Goal: Task Accomplishment & Management: Manage account settings

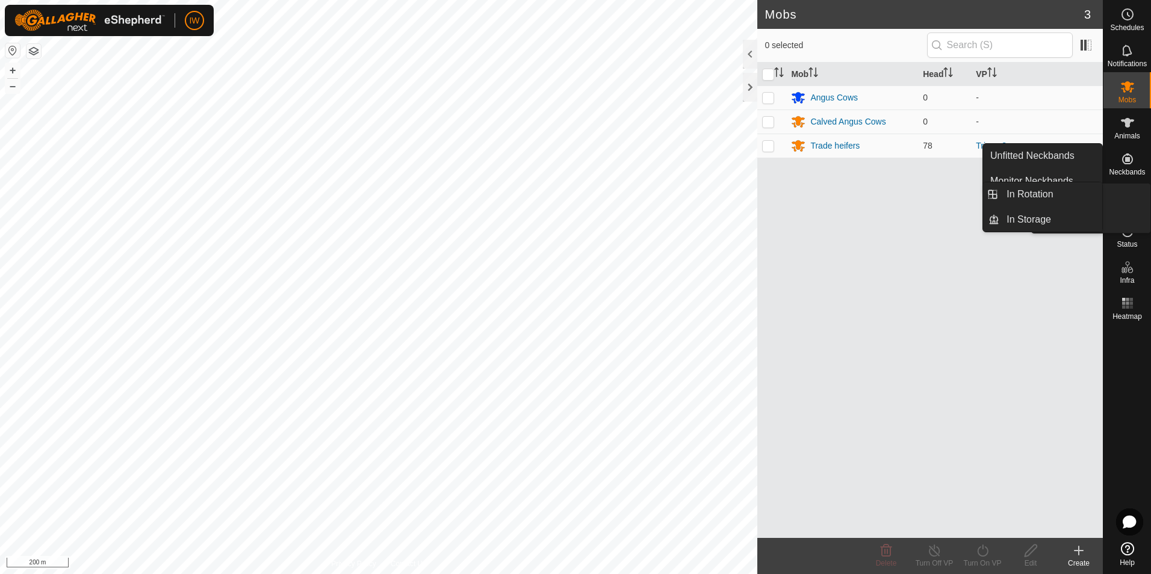
click at [1130, 197] on icon at bounding box center [1127, 195] width 14 height 14
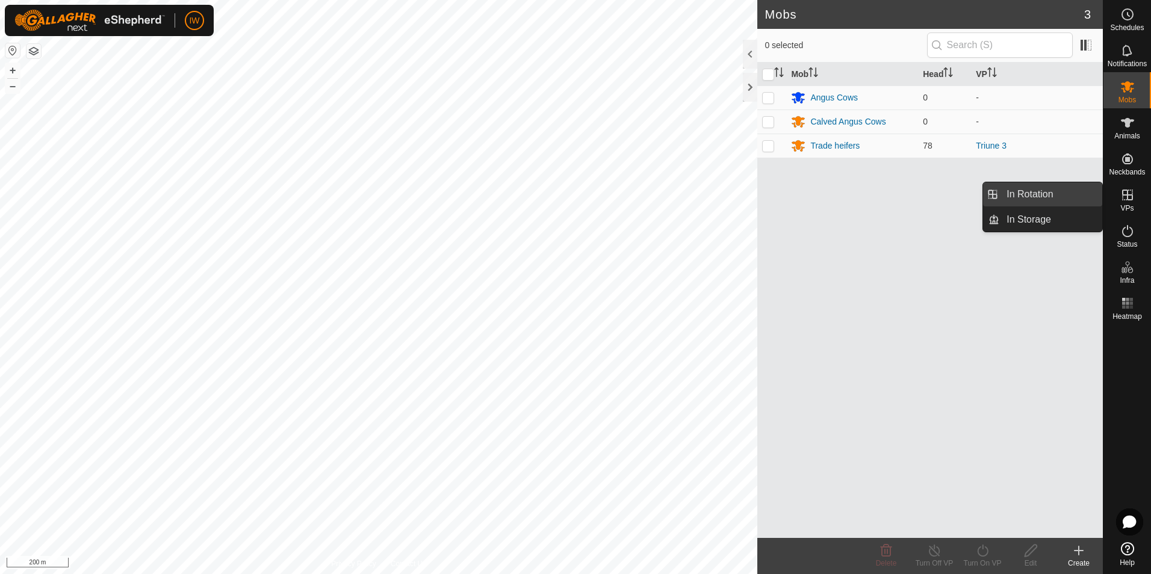
click at [1029, 197] on link "In Rotation" at bounding box center [1050, 194] width 103 height 24
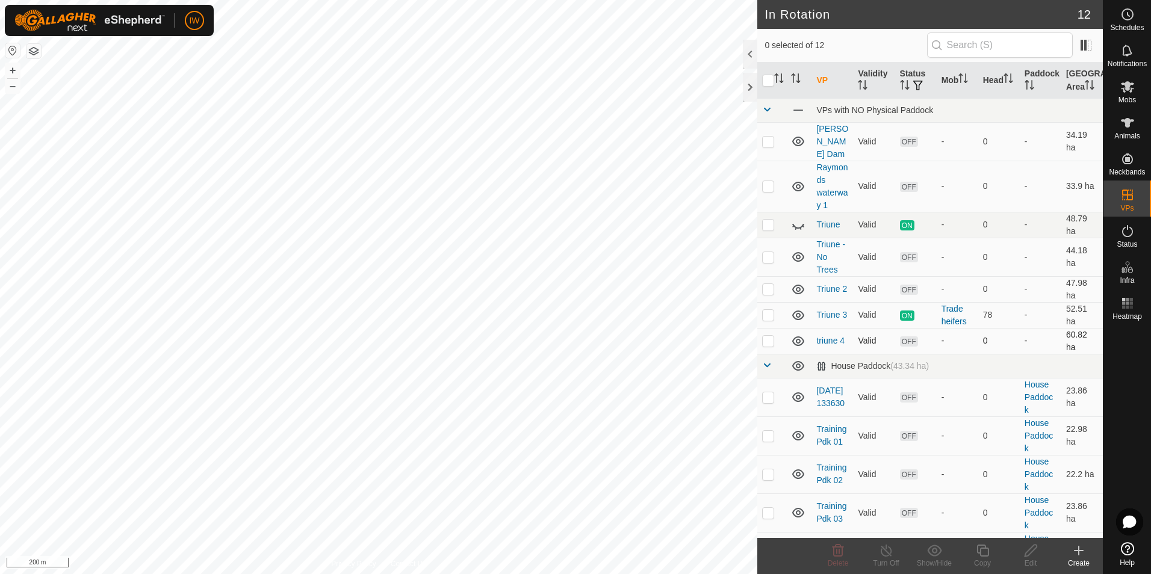
click at [767, 336] on p-checkbox at bounding box center [768, 341] width 12 height 10
checkbox input "true"
click at [1028, 551] on icon at bounding box center [1030, 550] width 15 height 14
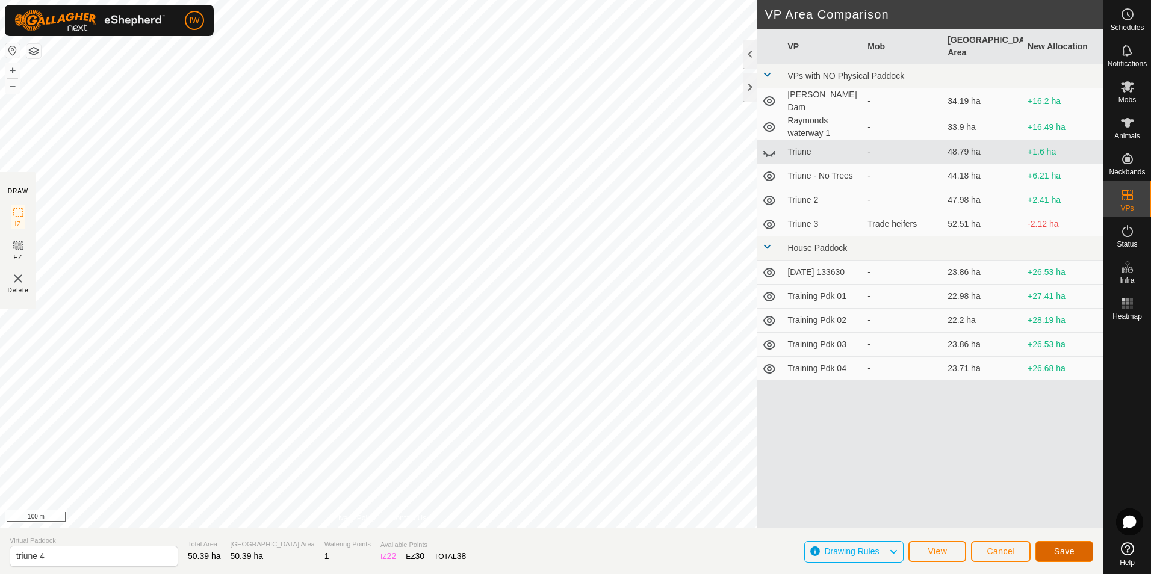
click at [1060, 560] on button "Save" at bounding box center [1064, 551] width 58 height 21
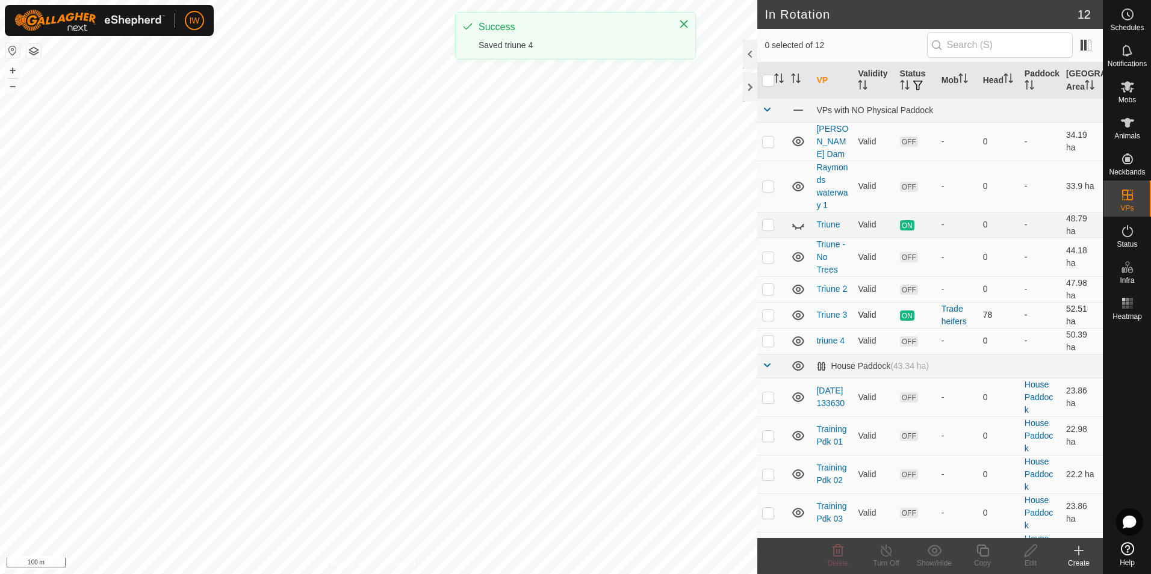
click at [771, 310] on p-checkbox at bounding box center [768, 315] width 12 height 10
checkbox input "true"
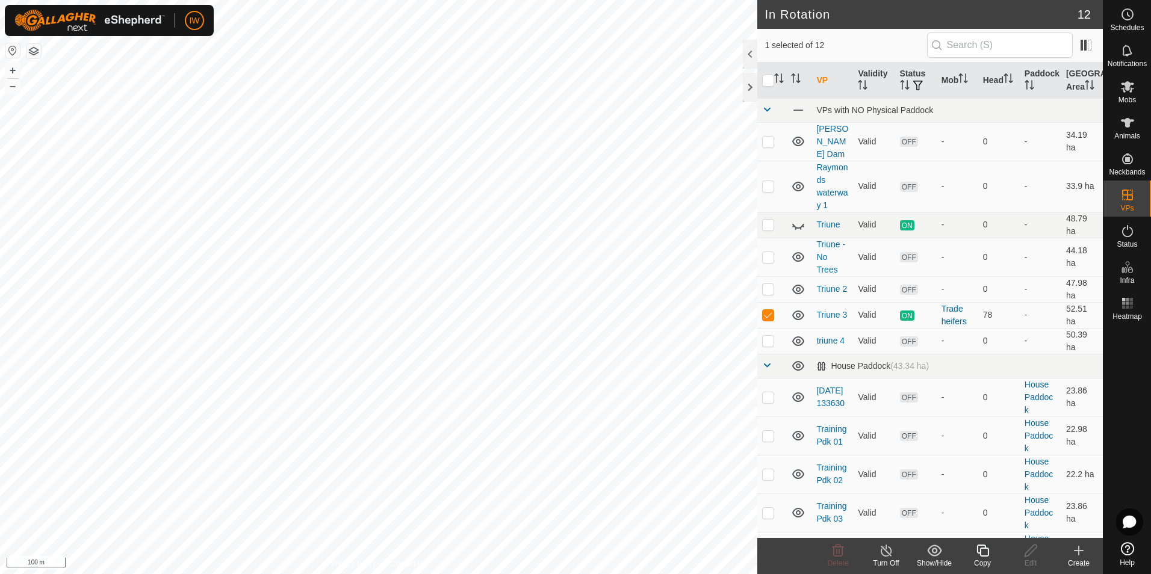
click at [892, 554] on icon at bounding box center [886, 550] width 15 height 14
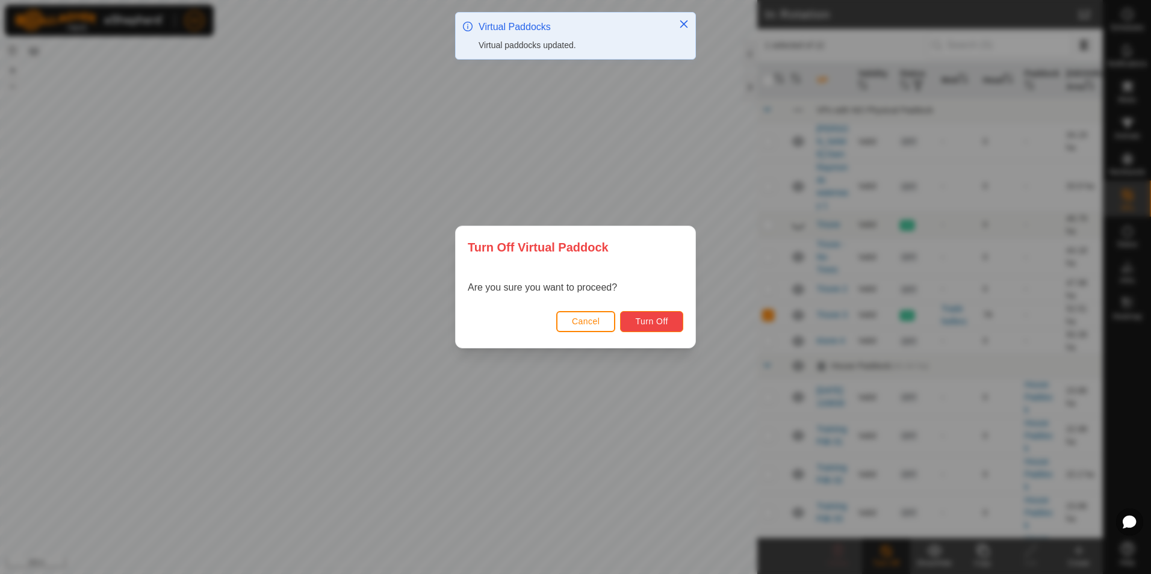
click at [659, 319] on span "Turn Off" at bounding box center [651, 322] width 33 height 10
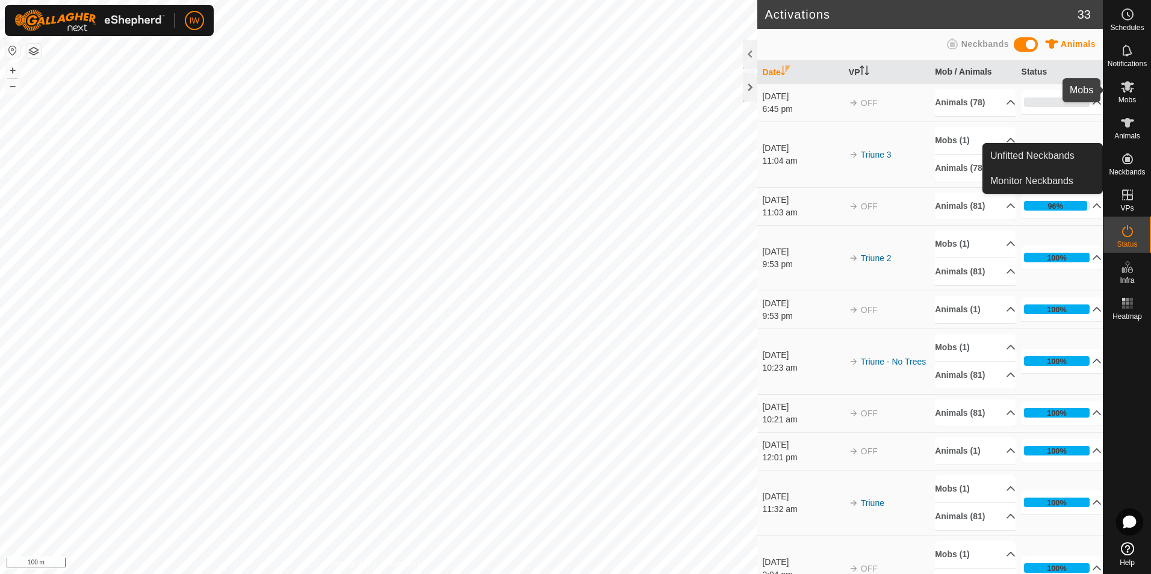
click at [1123, 99] on span "Mobs" at bounding box center [1126, 99] width 17 height 7
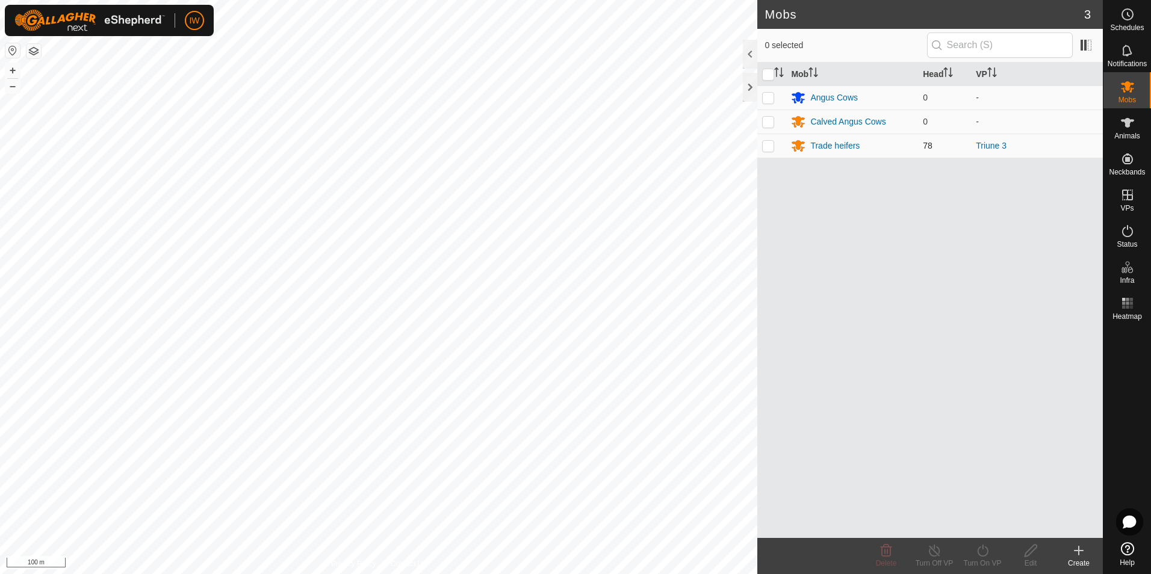
click at [770, 144] on p-checkbox at bounding box center [768, 146] width 12 height 10
checkbox input "true"
click at [978, 557] on icon at bounding box center [982, 550] width 15 height 14
click at [986, 526] on link "Now" at bounding box center [1018, 524] width 119 height 24
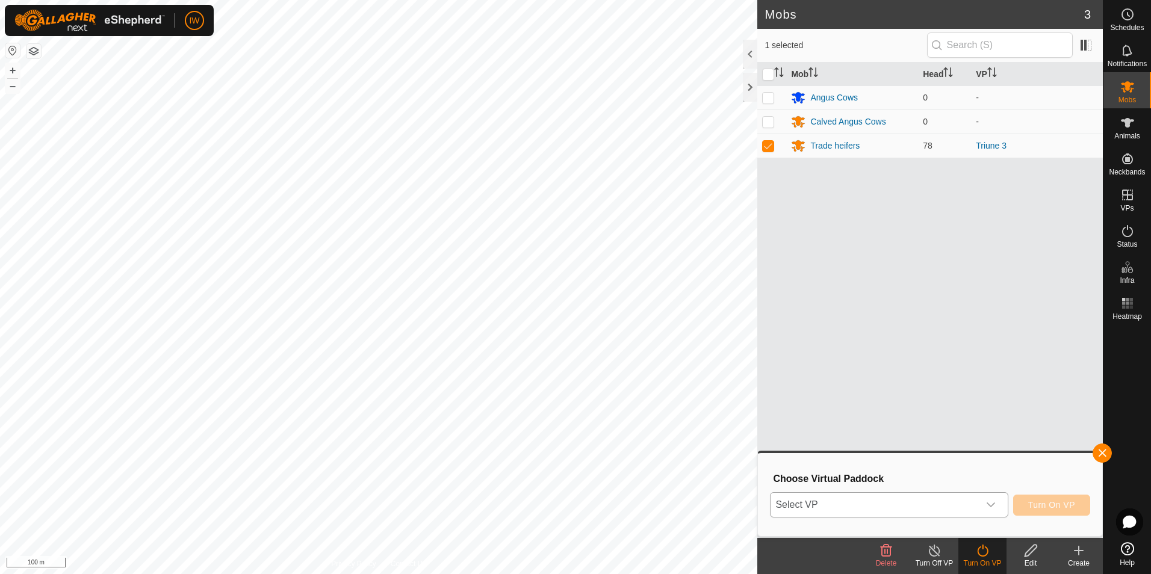
click at [994, 506] on icon "dropdown trigger" at bounding box center [990, 505] width 8 height 5
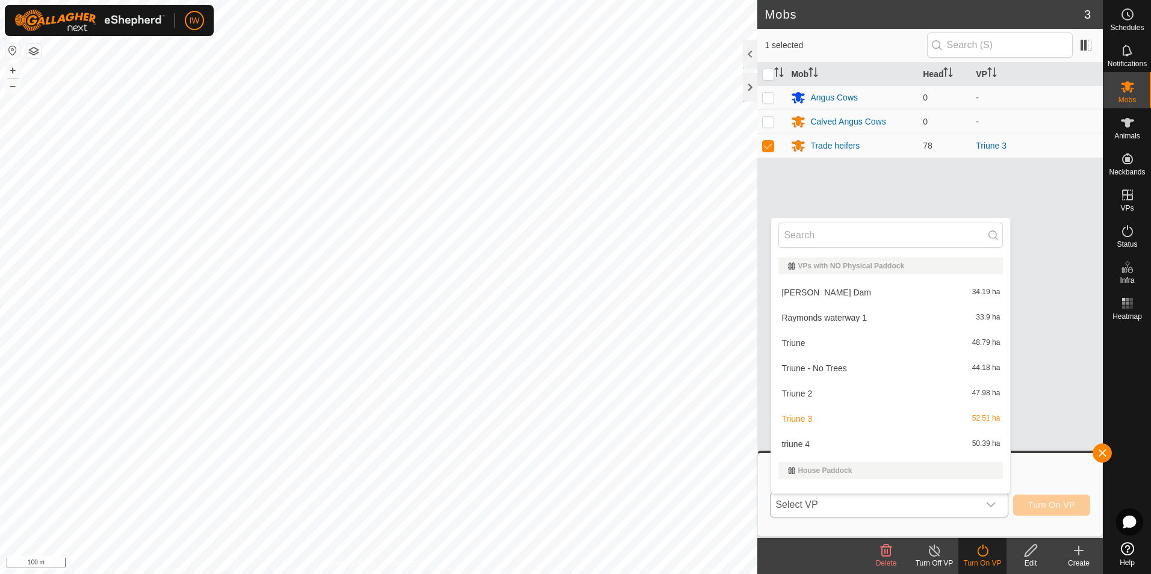
scroll to position [16, 0]
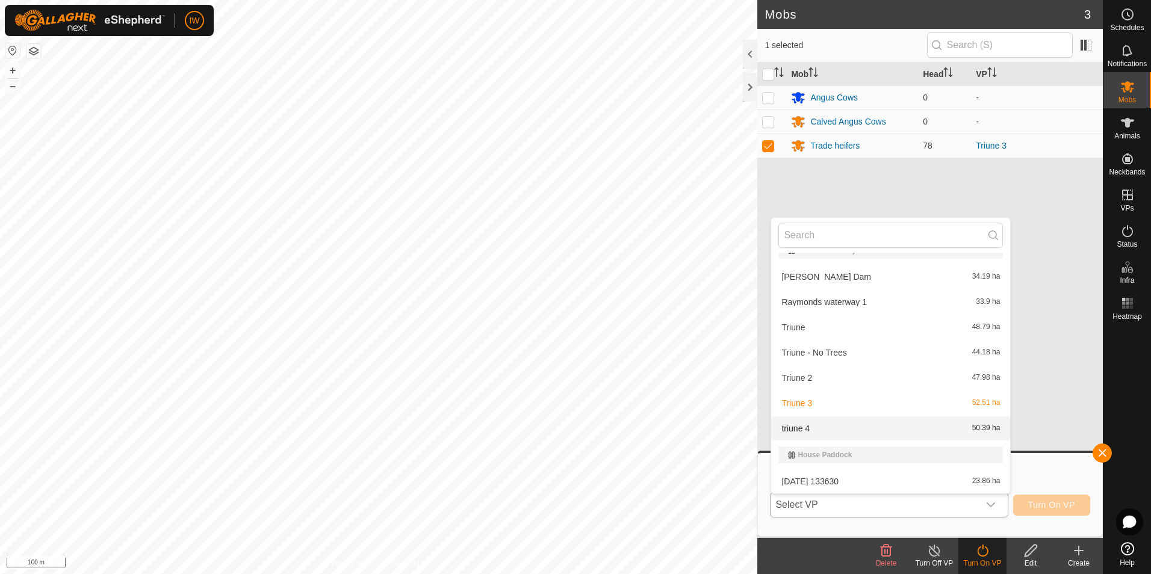
click at [894, 434] on li "triune 4 50.39 ha" at bounding box center [890, 428] width 239 height 24
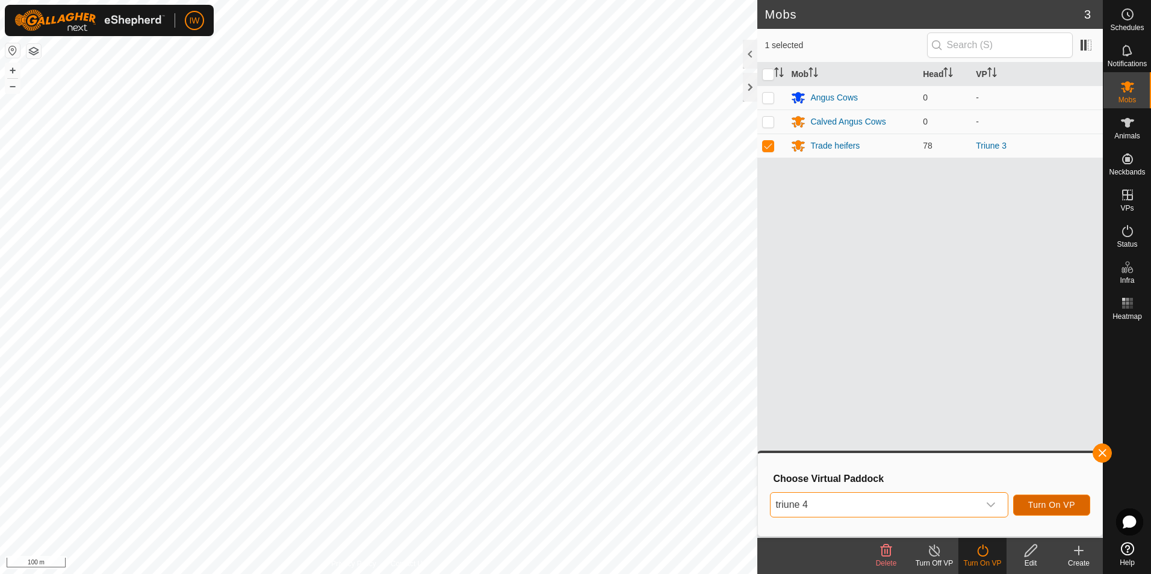
click at [1050, 510] on span "Turn On VP" at bounding box center [1051, 505] width 47 height 10
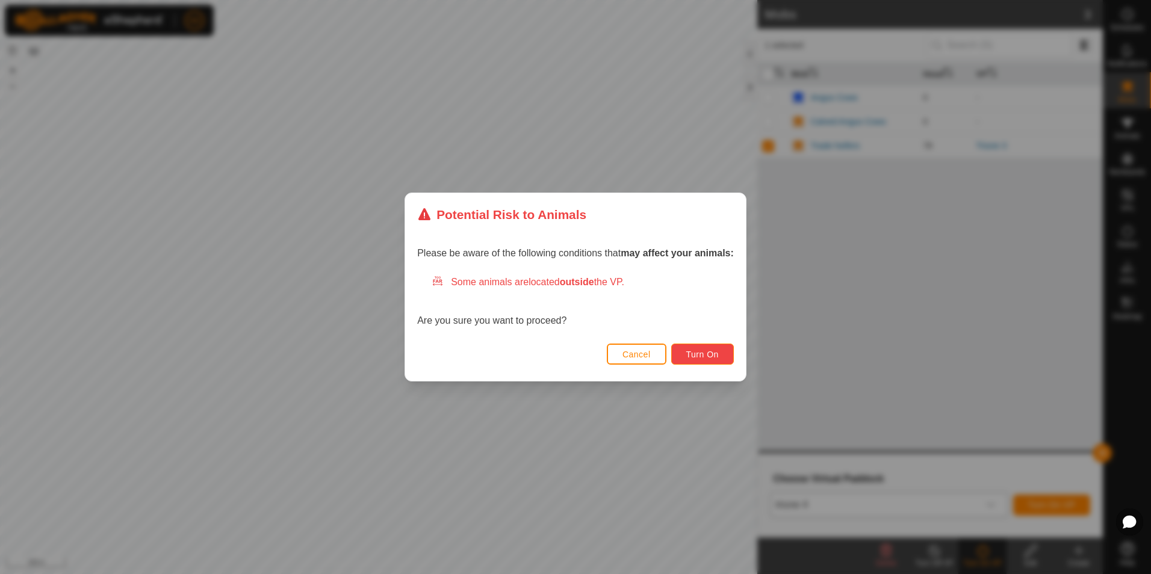
click at [708, 351] on span "Turn On" at bounding box center [702, 355] width 32 height 10
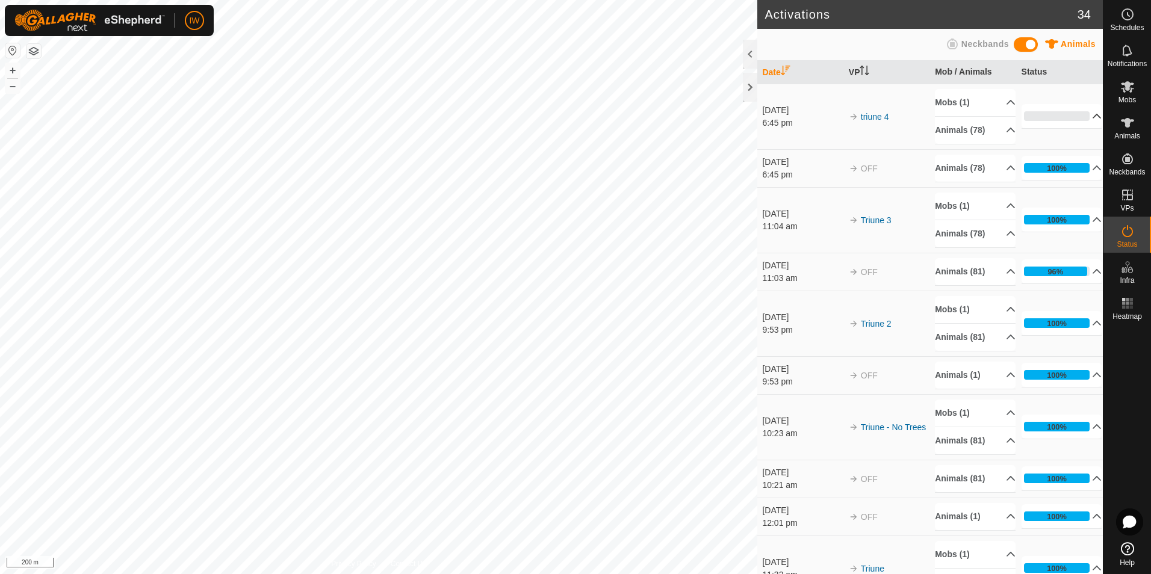
click at [1050, 119] on p-accordion-header "0%" at bounding box center [1061, 116] width 81 height 24
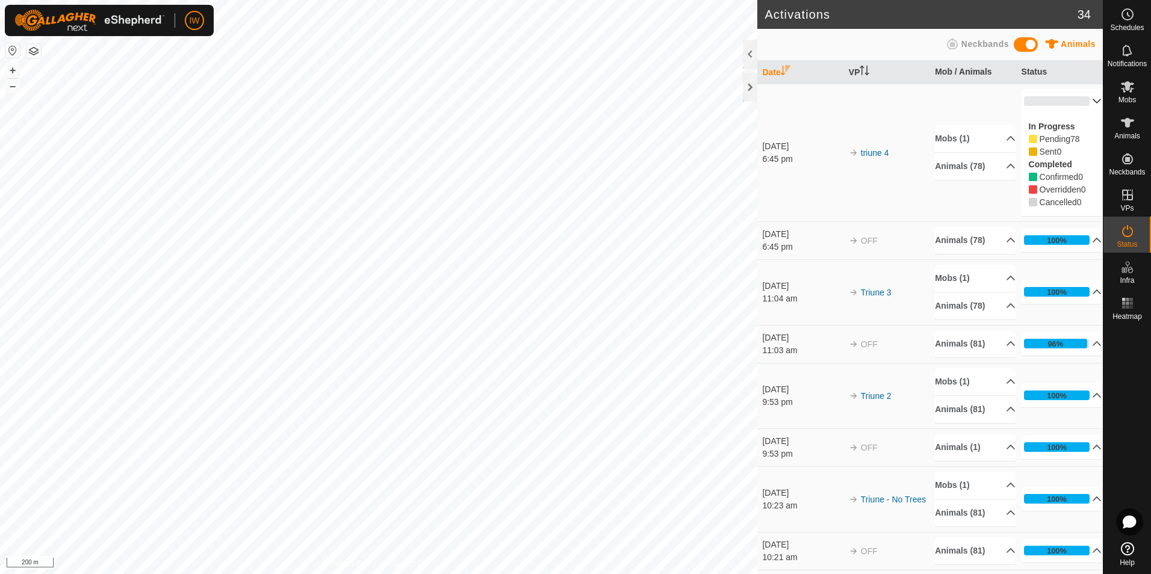
click at [1050, 109] on p-accordion-header "0%" at bounding box center [1061, 101] width 81 height 24
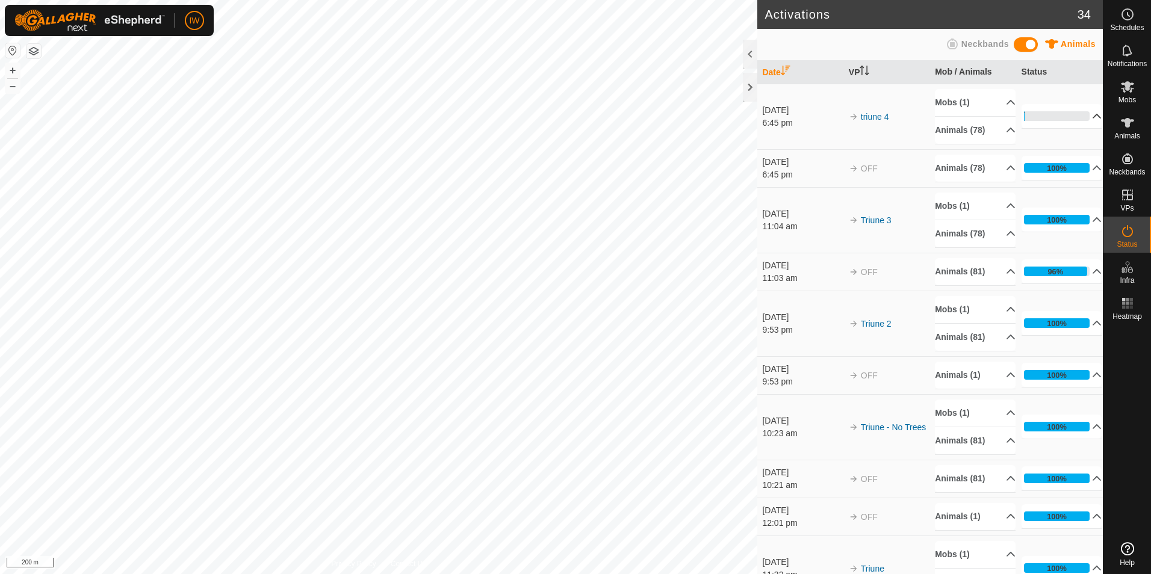
click at [1080, 118] on p-accordion-header "1%" at bounding box center [1061, 116] width 81 height 24
